Goal: Information Seeking & Learning: Learn about a topic

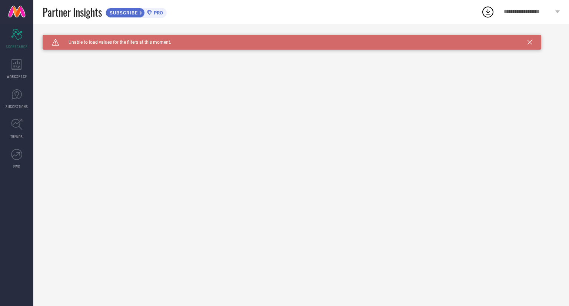
click at [528, 44] on icon at bounding box center [530, 42] width 4 height 4
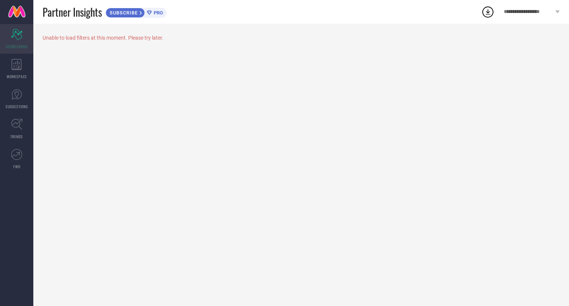
click at [29, 37] on div "Scorecard SCORECARDS" at bounding box center [16, 39] width 33 height 30
click at [44, 72] on div "Unable to load filters at this moment. Please try later." at bounding box center [301, 165] width 536 height 282
click at [31, 69] on div "WORKSPACE" at bounding box center [16, 69] width 33 height 30
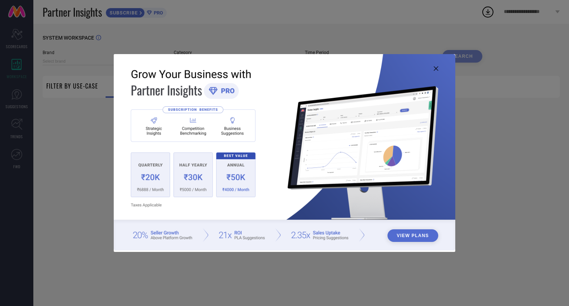
type input "1 STOP FASHION"
type input "All"
click at [434, 65] on img at bounding box center [285, 152] width 342 height 196
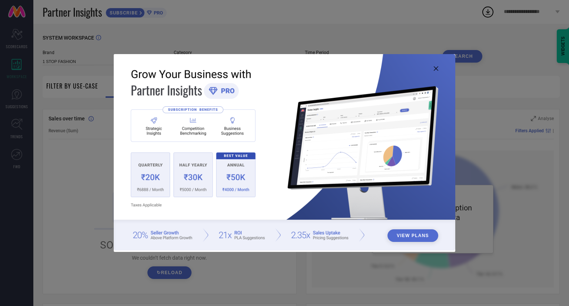
click at [435, 69] on icon at bounding box center [436, 68] width 4 height 4
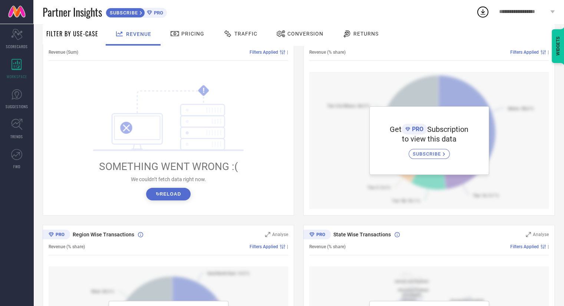
scroll to position [46, 0]
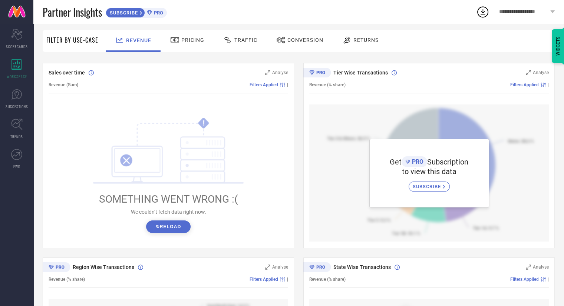
click at [166, 225] on button "↻ Reload" at bounding box center [168, 226] width 44 height 13
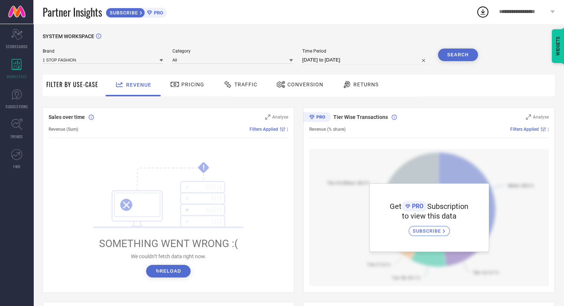
scroll to position [0, 0]
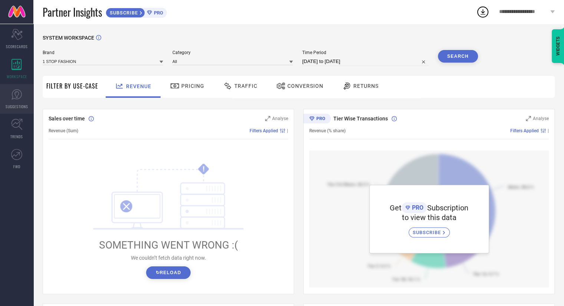
click at [19, 101] on link "SUGGESTIONS" at bounding box center [16, 99] width 33 height 30
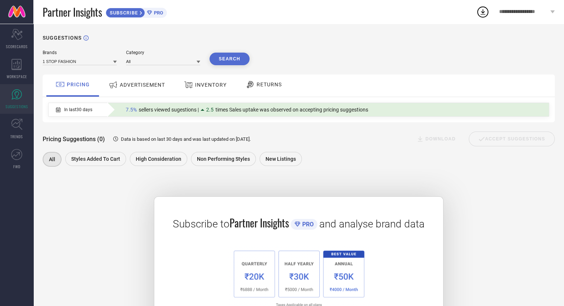
click at [126, 87] on span "ADVERTISEMENT" at bounding box center [142, 85] width 45 height 6
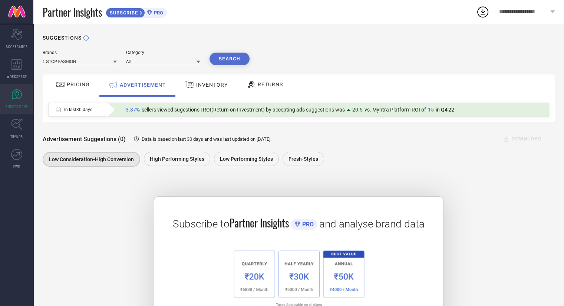
click at [136, 92] on div "ADVERTISEMENT" at bounding box center [137, 85] width 76 height 22
click at [209, 86] on span "INVENTORY" at bounding box center [211, 85] width 31 height 6
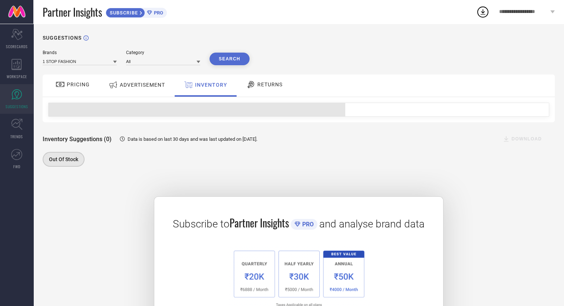
click at [152, 92] on div "ADVERTISEMENT" at bounding box center [136, 85] width 75 height 22
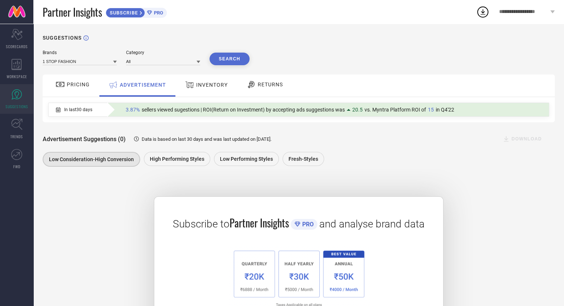
click at [74, 66] on div "Brands 1 STOP FASHION Category All Search PRICING ADVERTISEMENT INVENTORY RETUR…" at bounding box center [299, 201] width 512 height 303
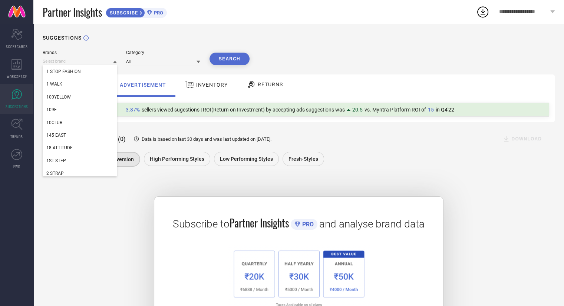
click at [73, 63] on input at bounding box center [80, 61] width 74 height 8
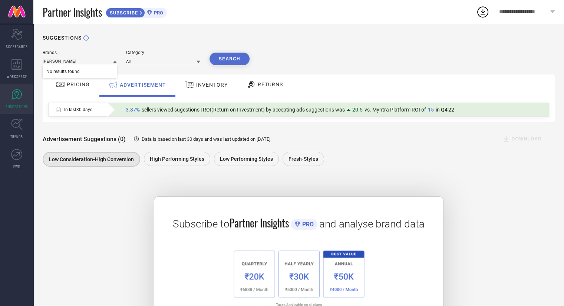
type input "[PERSON_NAME]"
click at [95, 200] on div "Subscribe to Partner Insights PRO and analyse brand data SUBSCRIBE" at bounding box center [299, 265] width 512 height 175
click at [22, 148] on link "FWD" at bounding box center [16, 159] width 33 height 30
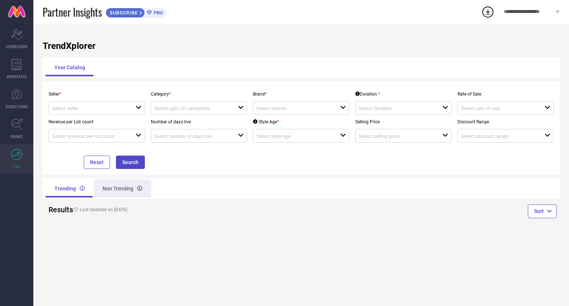
click at [125, 187] on div "Non Trending" at bounding box center [122, 189] width 57 height 18
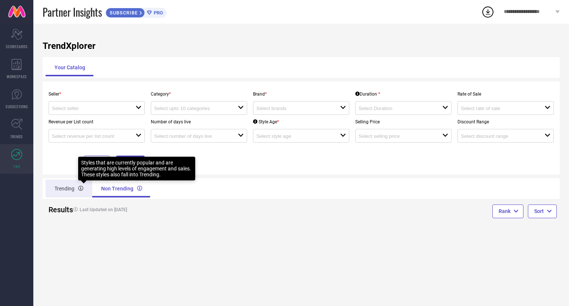
click at [82, 187] on icon at bounding box center [80, 188] width 5 height 5
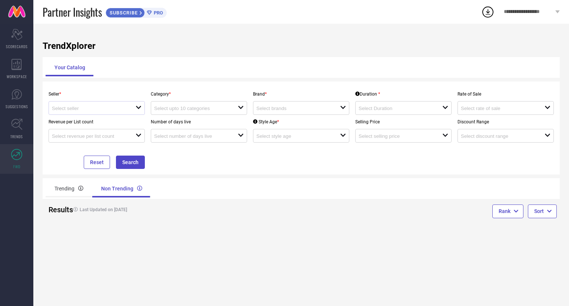
click at [89, 104] on div "open" at bounding box center [97, 108] width 96 height 14
click at [64, 184] on div "Trending" at bounding box center [69, 189] width 47 height 18
click at [76, 107] on input at bounding box center [89, 109] width 75 height 6
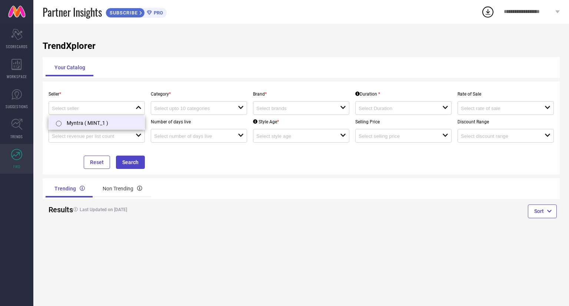
click at [78, 128] on li "Myntra ( MINT_1 )" at bounding box center [97, 122] width 96 height 13
type input "Myntra ( MINT_1 )"
click at [187, 111] on input at bounding box center [191, 109] width 75 height 6
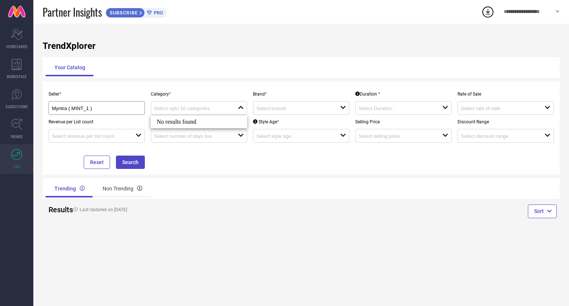
click at [288, 113] on div "open" at bounding box center [301, 108] width 96 height 14
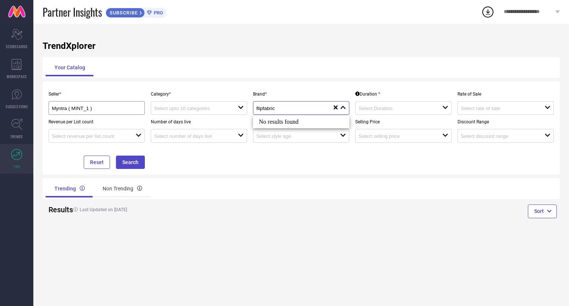
type input "flipfabric"
click at [368, 36] on div "TrendXplorer Your Catalog Seller * Myntra ( MINT_1 ) Category * open Brand * fl…" at bounding box center [301, 165] width 536 height 282
click at [535, 19] on div "**********" at bounding box center [532, 12] width 74 height 24
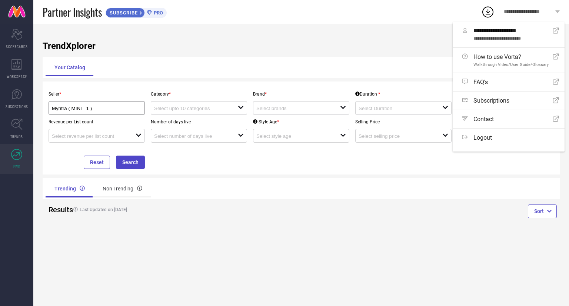
click at [302, 44] on h1 "TrendXplorer" at bounding box center [301, 46] width 517 height 10
